Goal: Check status

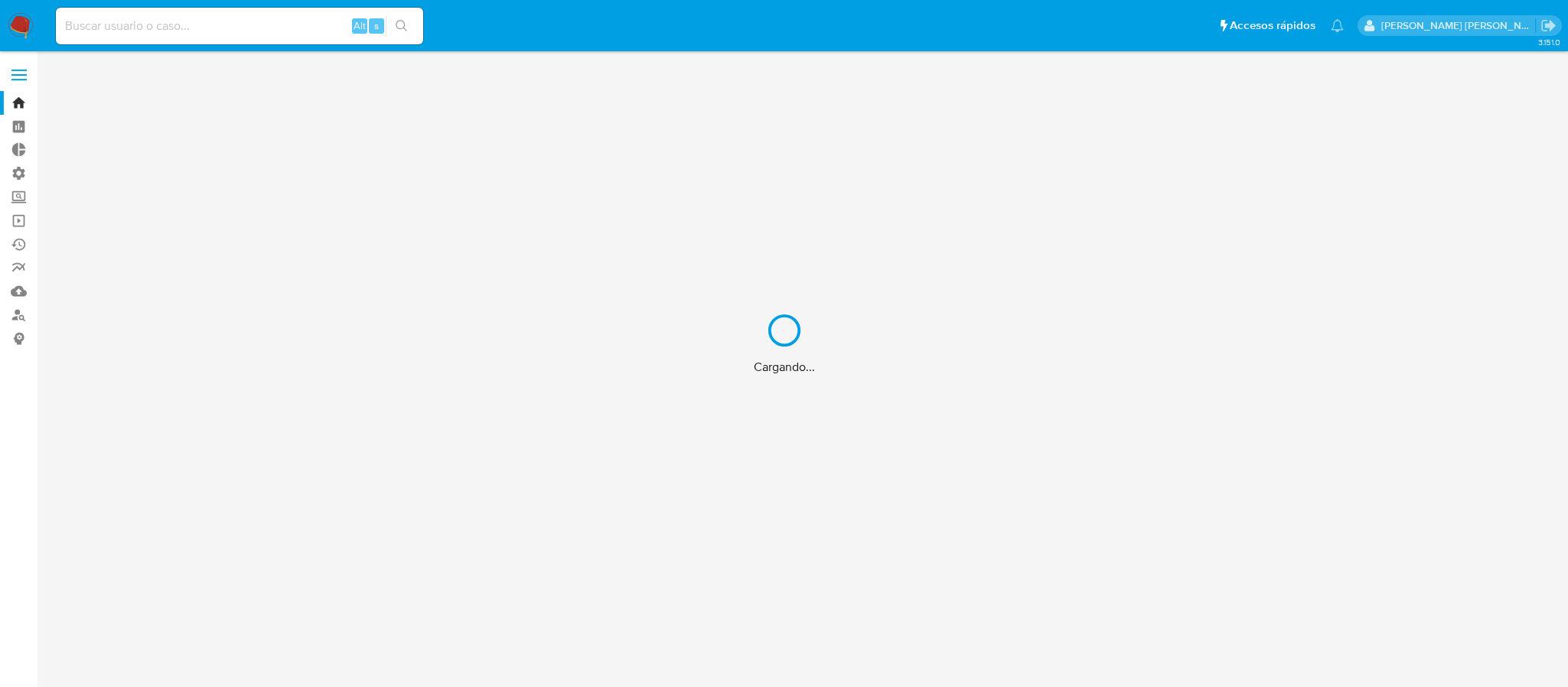
click at [256, 23] on div "Cargando..." at bounding box center [784, 343] width 1568 height 687
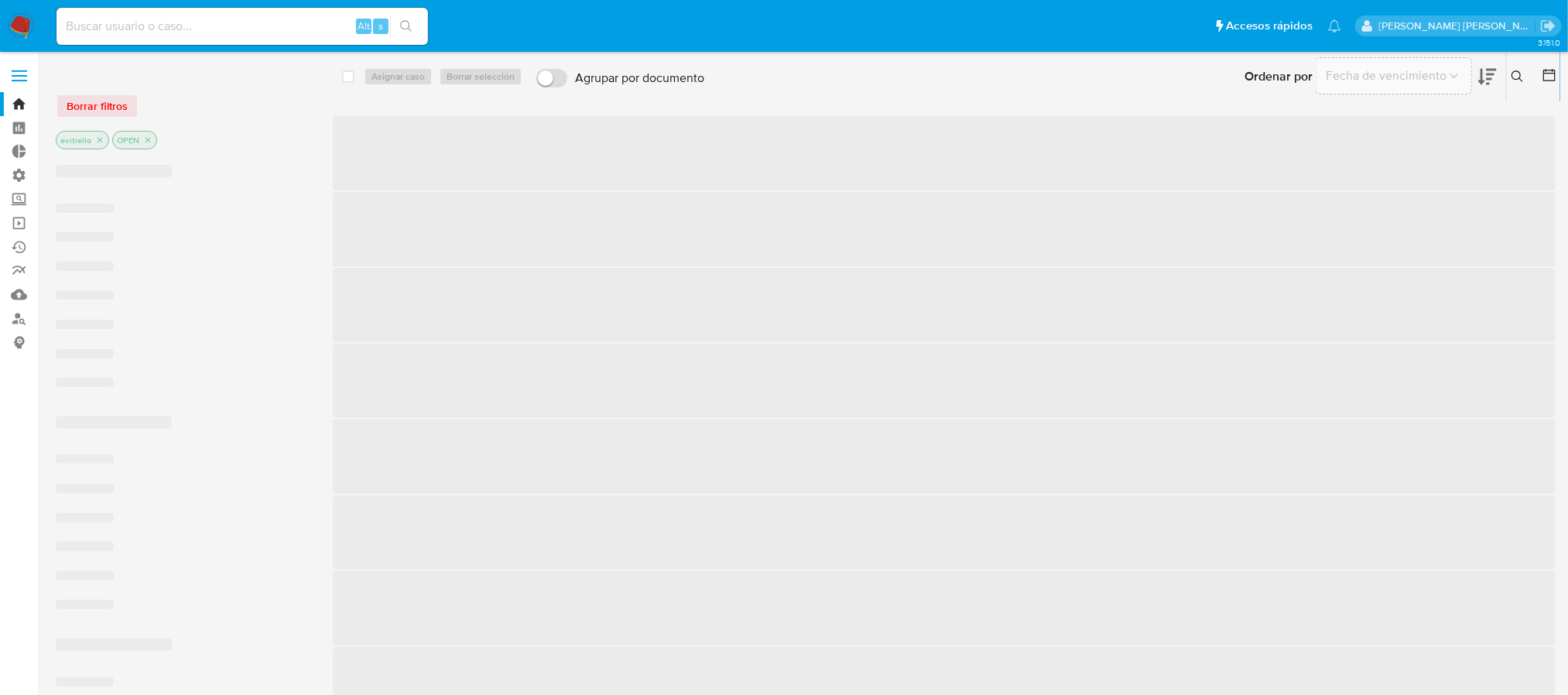
click at [263, 29] on input at bounding box center [242, 26] width 371 height 20
paste input "193170775"
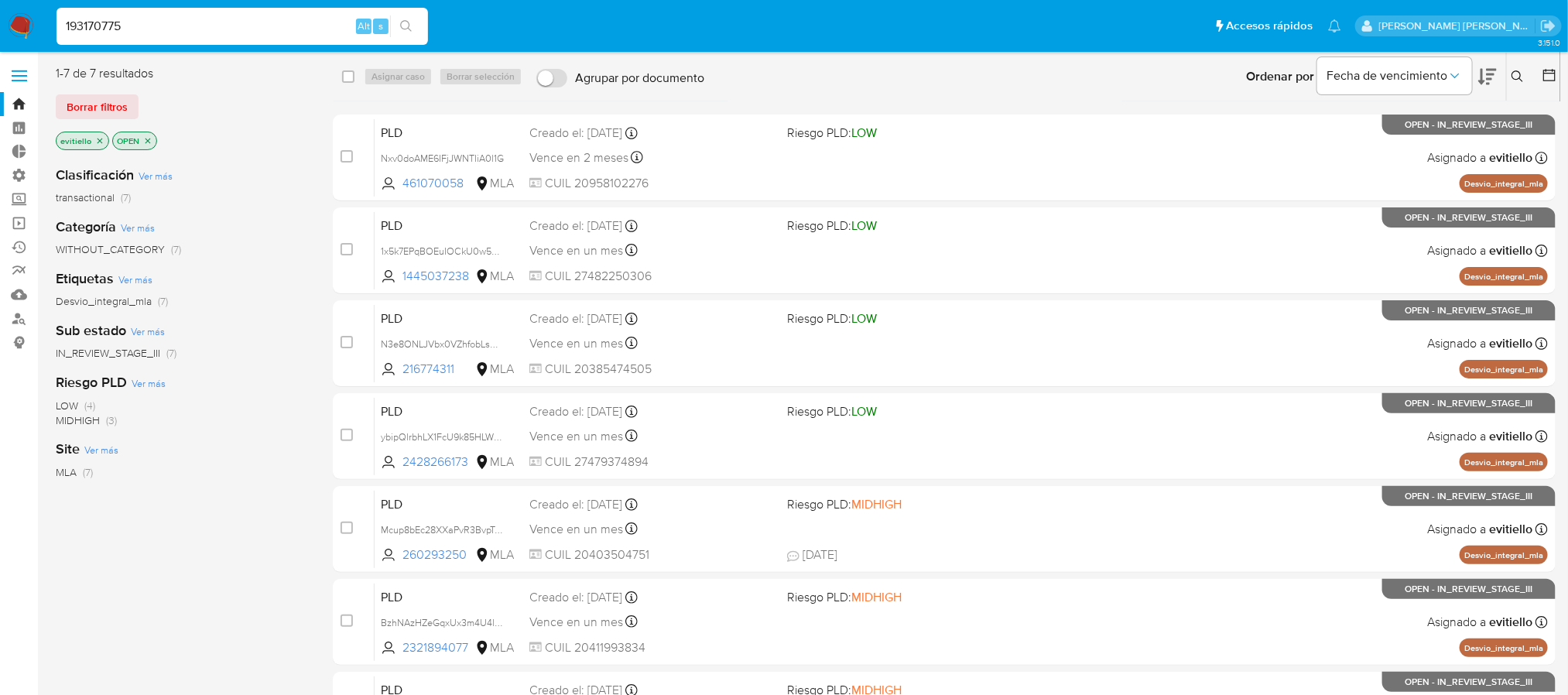
type input "193170775"
click at [416, 24] on button "search-icon" at bounding box center [406, 26] width 32 height 22
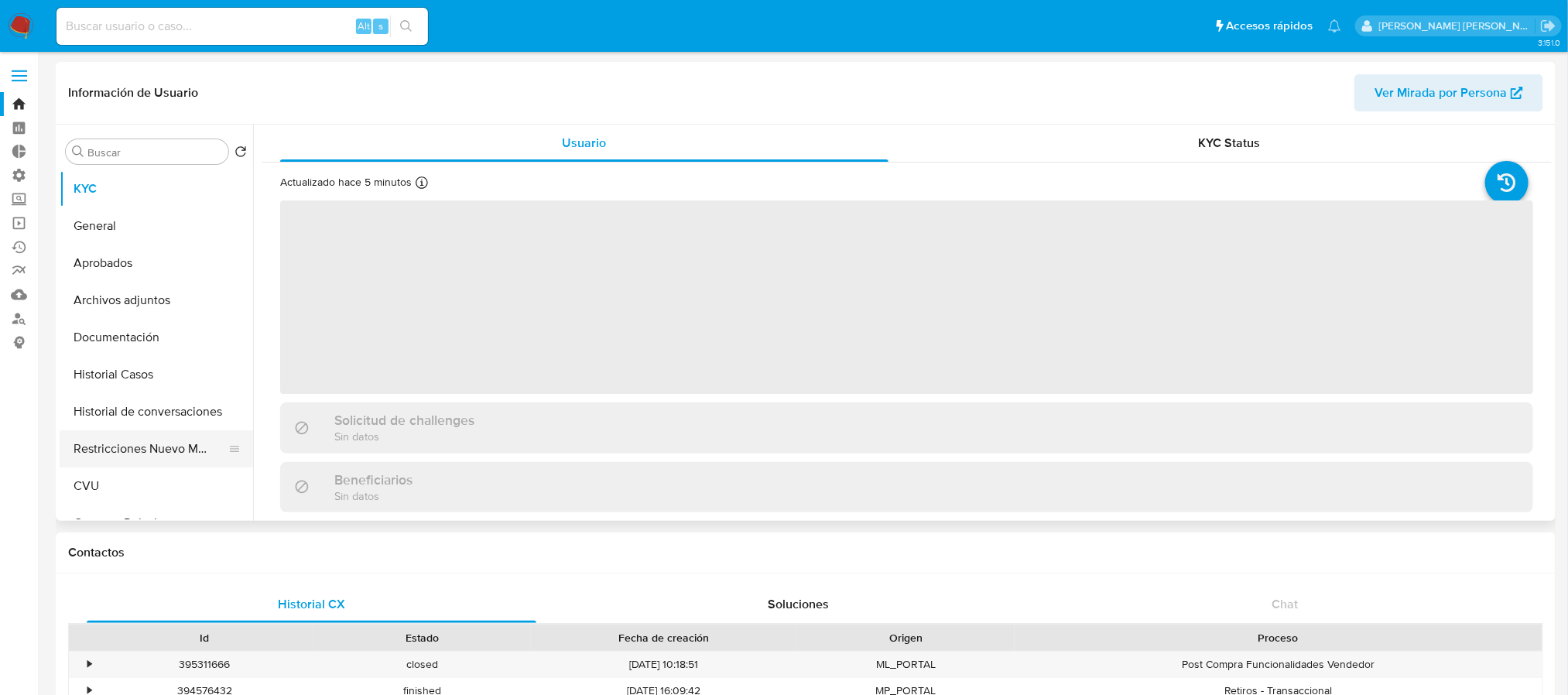
click at [161, 449] on button "Restricciones Nuevo Mundo" at bounding box center [150, 449] width 181 height 37
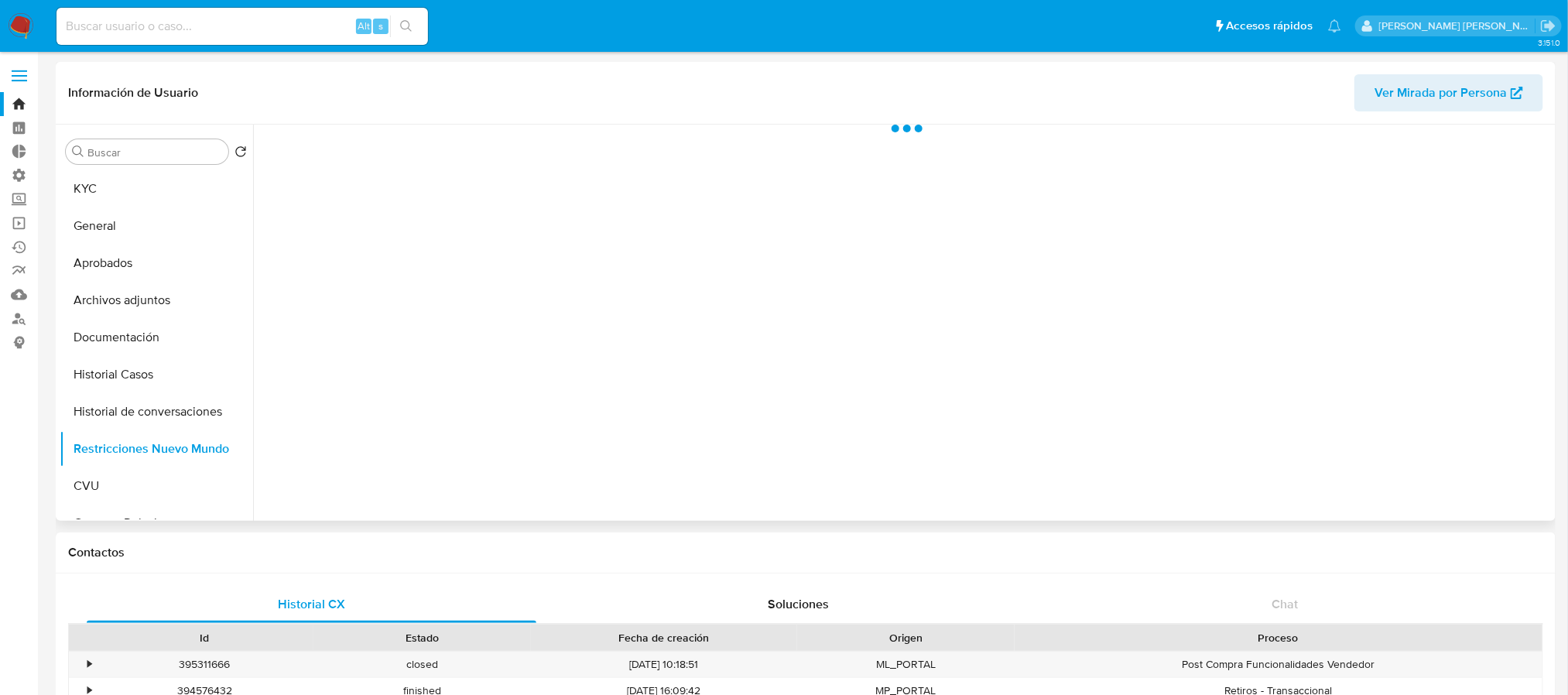
select select "10"
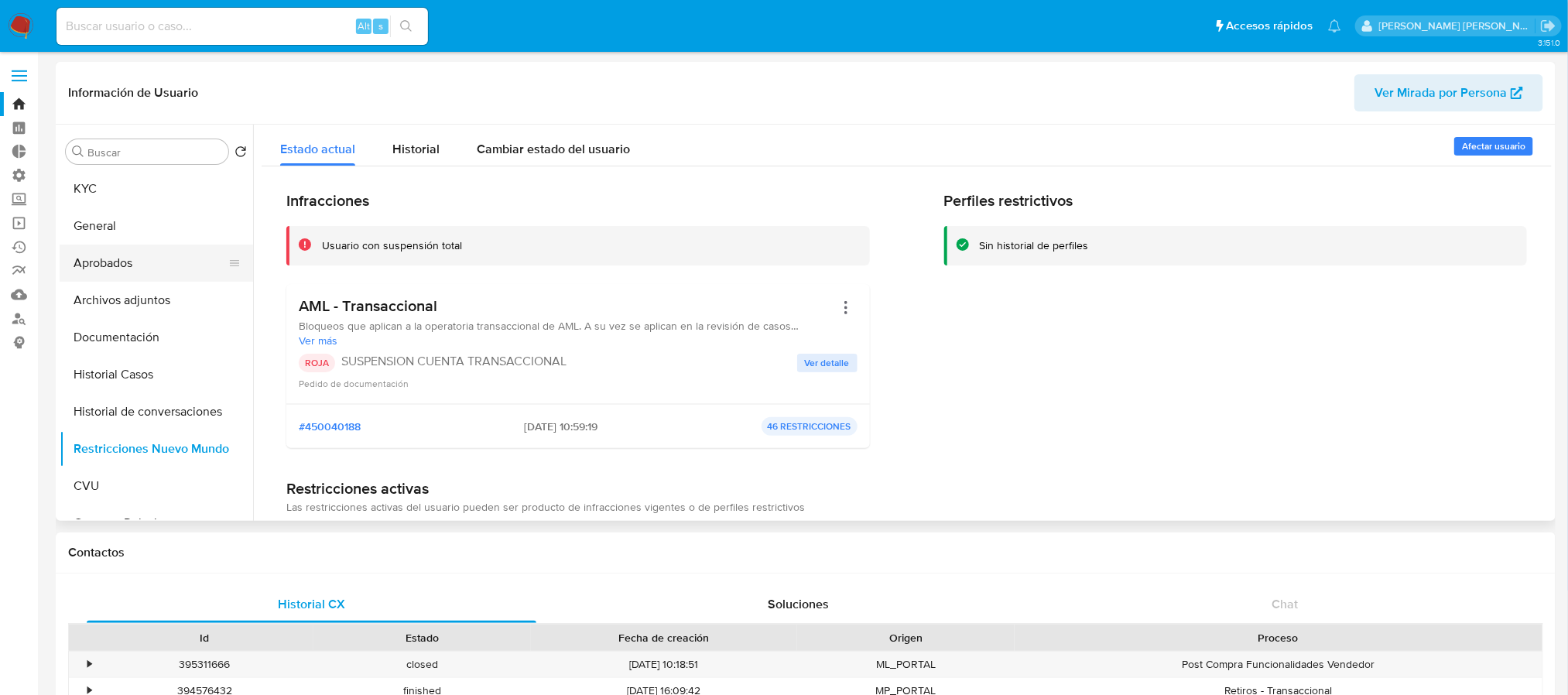
click at [163, 268] on button "Aprobados" at bounding box center [150, 263] width 181 height 37
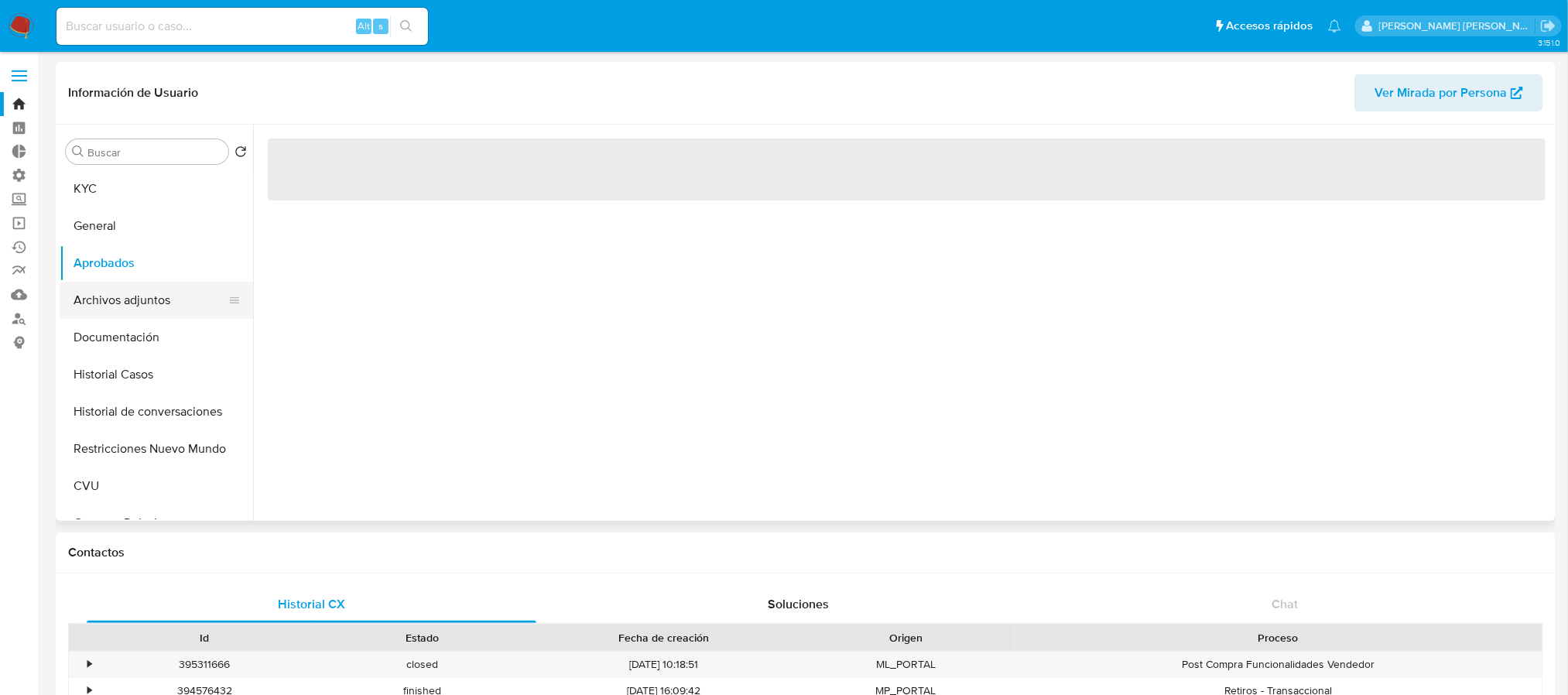
click at [156, 300] on button "Archivos adjuntos" at bounding box center [150, 301] width 181 height 37
